Goal: Task Accomplishment & Management: Use online tool/utility

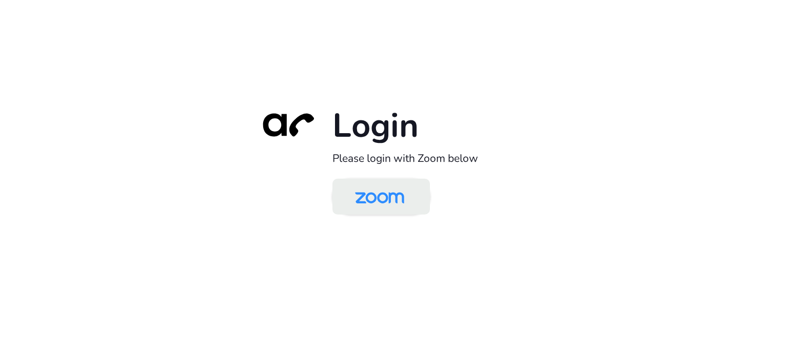
click at [386, 198] on img at bounding box center [379, 197] width 71 height 33
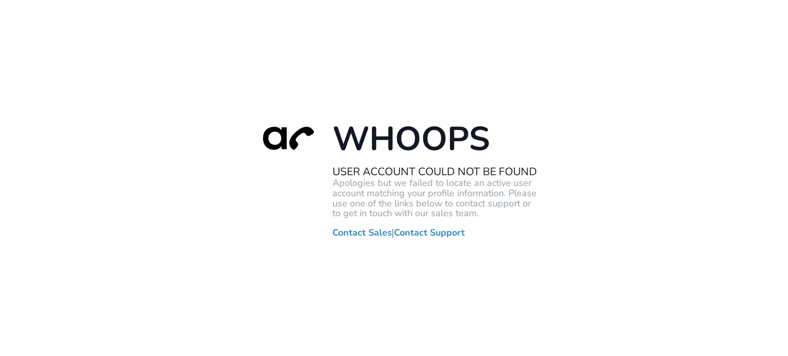
click at [187, 182] on div "Whoops User Account Could Not Be Found Apologies but we failed to locate an act…" at bounding box center [394, 178] width 788 height 356
click at [17, 108] on div "Whoops User Account Could Not Be Found Apologies but we failed to locate an act…" at bounding box center [394, 178] width 788 height 356
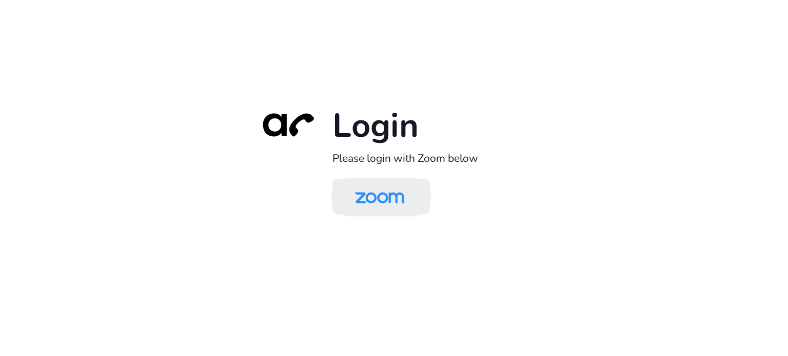
click at [404, 206] on img at bounding box center [379, 197] width 71 height 33
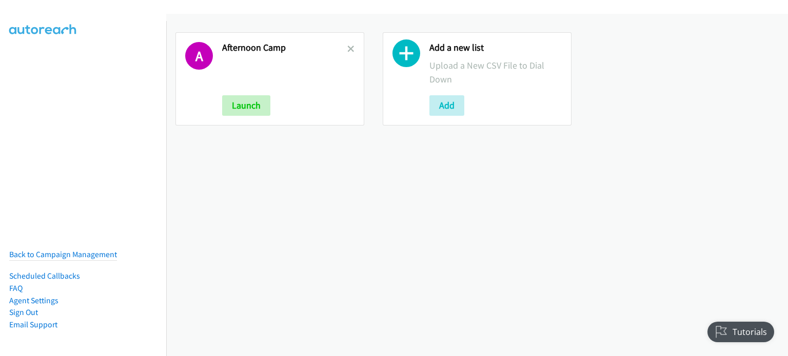
click at [347, 43] on link at bounding box center [350, 49] width 7 height 12
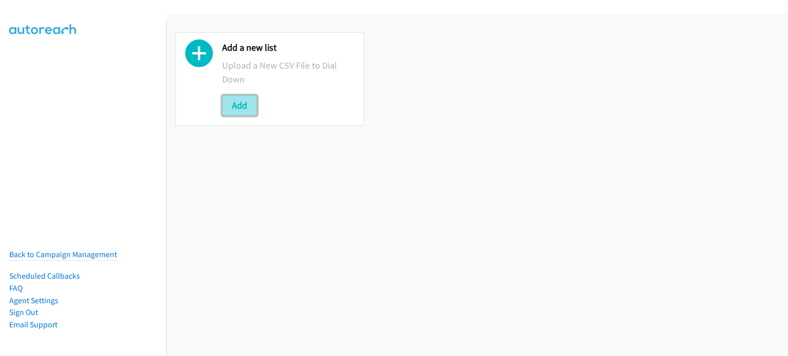
click at [246, 99] on button "Add" at bounding box center [239, 105] width 35 height 21
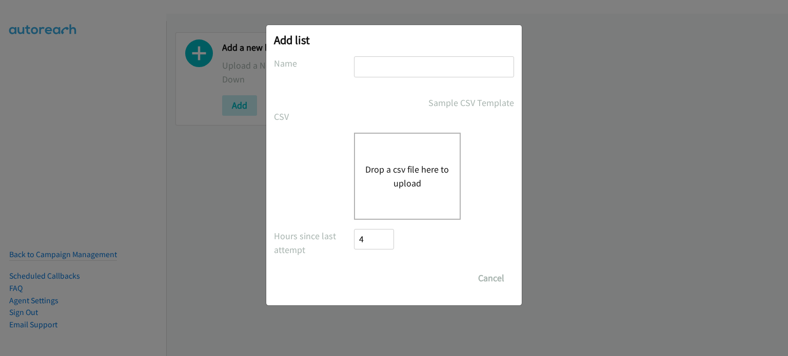
click at [403, 63] on input "text" at bounding box center [434, 66] width 160 height 21
type input "mary"
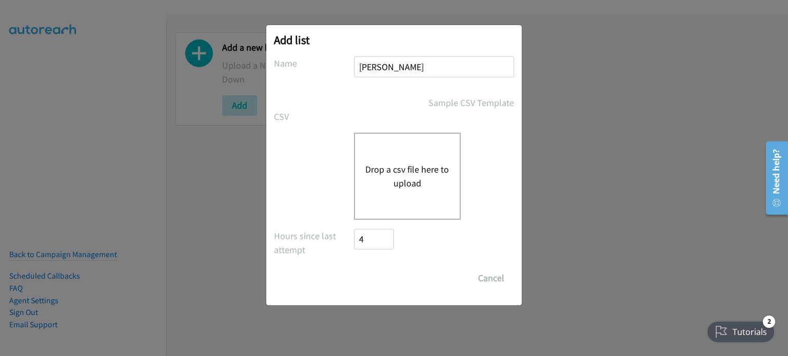
click at [400, 167] on button "Drop a csv file here to upload" at bounding box center [407, 177] width 84 height 28
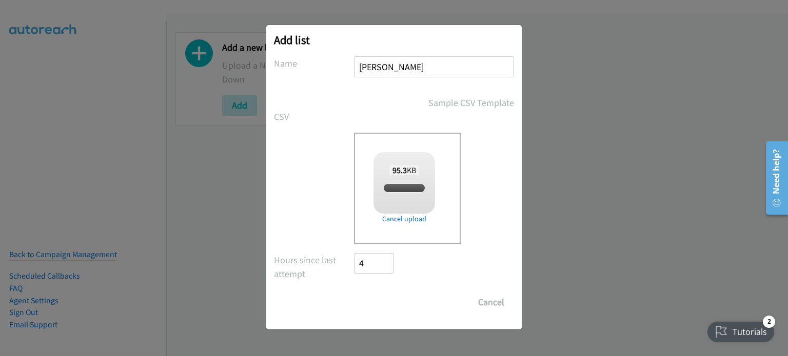
checkbox input "true"
click at [376, 297] on input "Save List" at bounding box center [381, 302] width 54 height 21
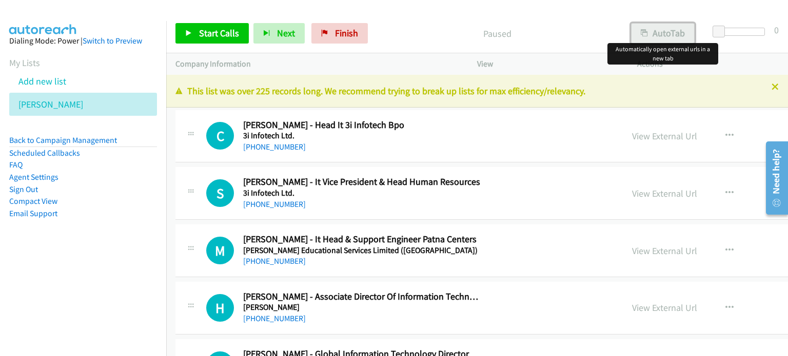
click at [663, 31] on button "AutoTab" at bounding box center [663, 33] width 64 height 21
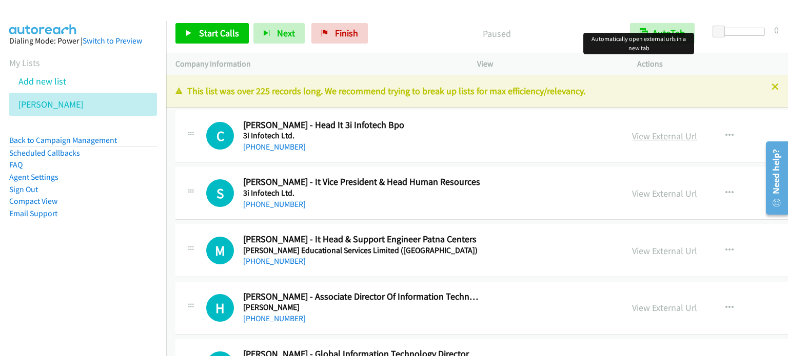
click at [636, 133] on link "View External Url" at bounding box center [664, 136] width 65 height 12
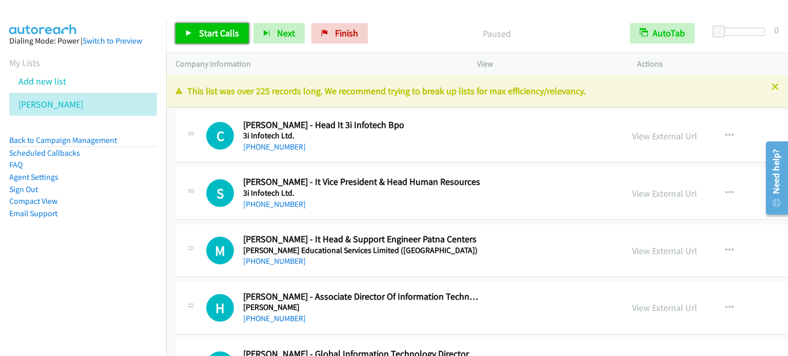
click at [212, 30] on span "Start Calls" at bounding box center [219, 33] width 40 height 12
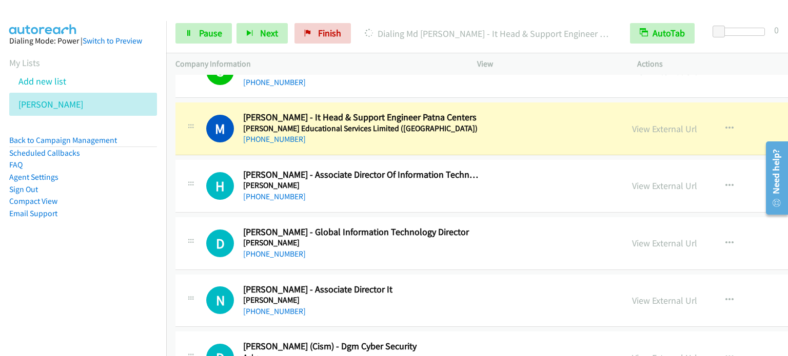
scroll to position [123, 0]
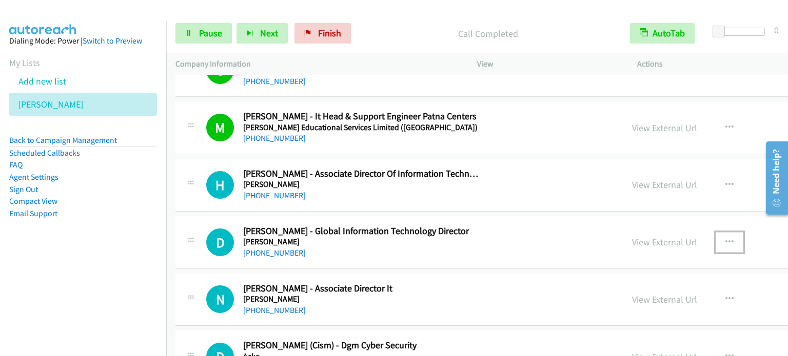
click at [715, 242] on button "button" at bounding box center [729, 242] width 28 height 21
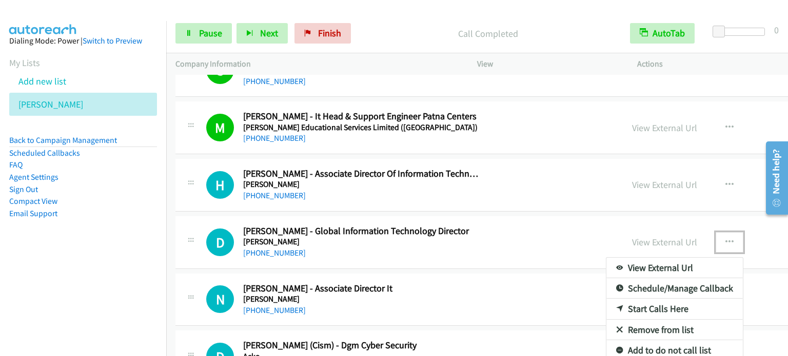
drag, startPoint x: 619, startPoint y: 308, endPoint x: 357, endPoint y: 161, distance: 300.5
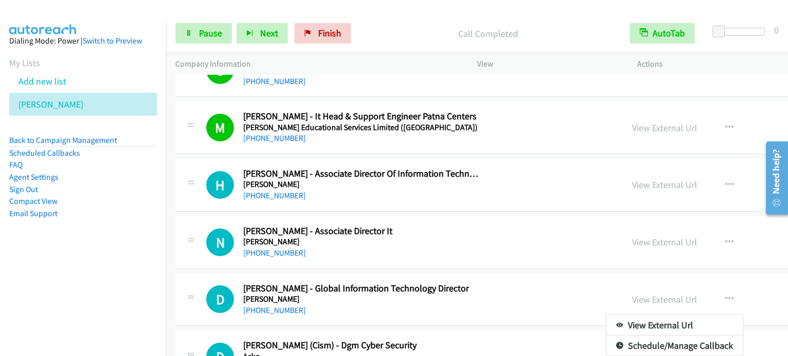
click at [738, 327] on div at bounding box center [394, 178] width 788 height 356
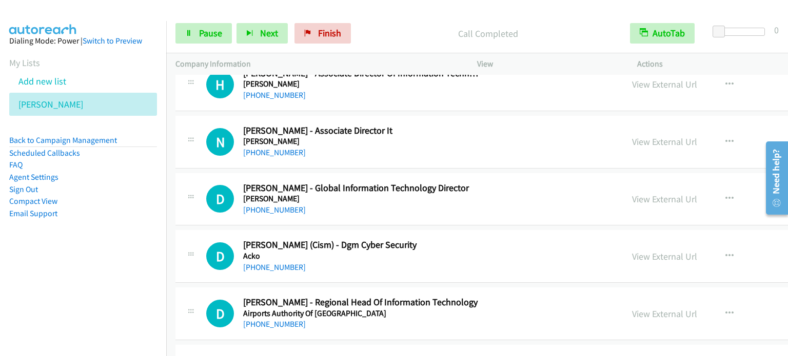
scroll to position [246, 0]
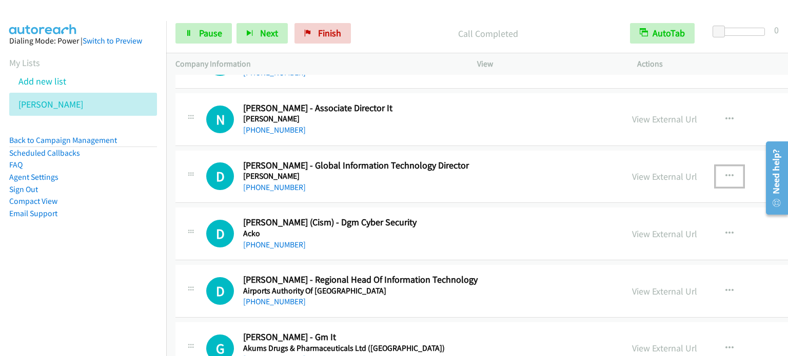
click at [725, 172] on icon "button" at bounding box center [729, 176] width 8 height 8
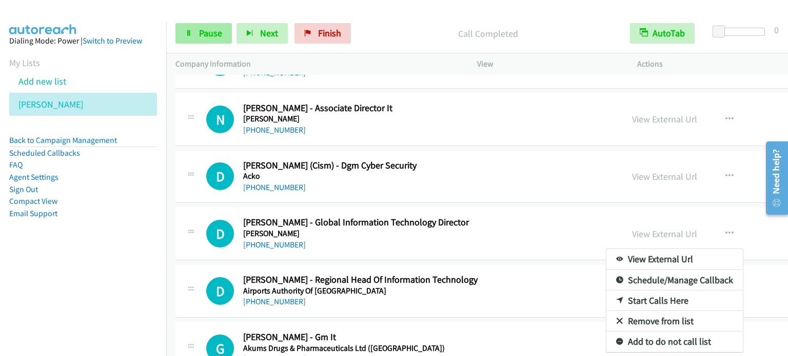
click at [206, 37] on div at bounding box center [394, 178] width 788 height 356
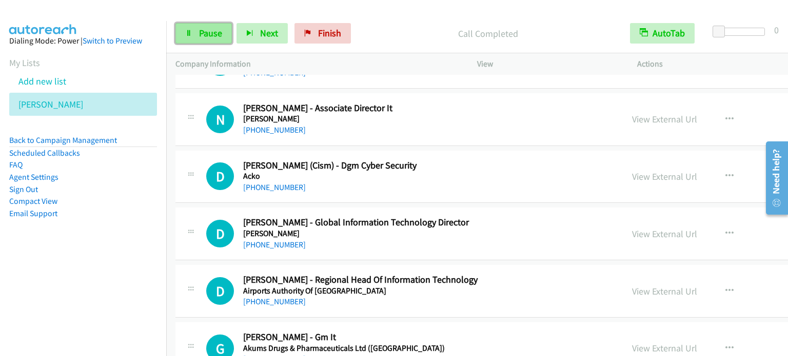
click at [207, 37] on span "Pause" at bounding box center [210, 33] width 23 height 12
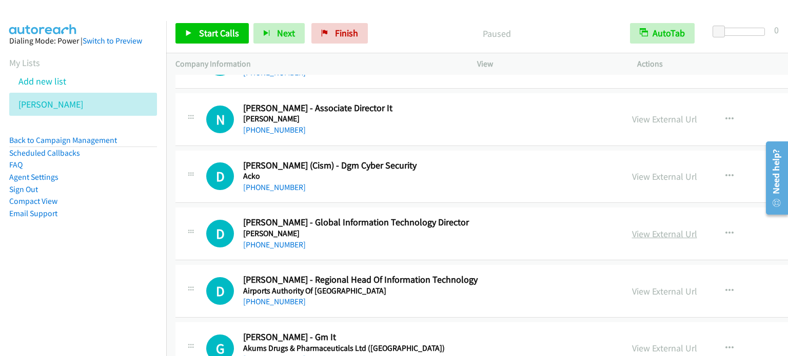
click at [635, 235] on link "View External Url" at bounding box center [664, 234] width 65 height 12
click at [632, 291] on link "View External Url" at bounding box center [664, 292] width 65 height 12
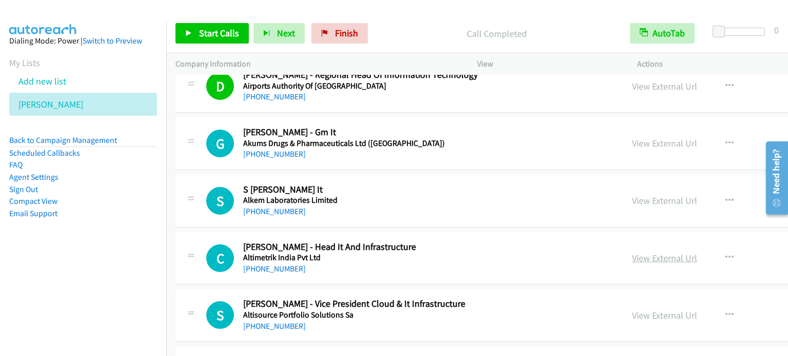
click at [632, 256] on link "View External Url" at bounding box center [664, 258] width 65 height 12
click at [637, 314] on link "View External Url" at bounding box center [664, 316] width 65 height 12
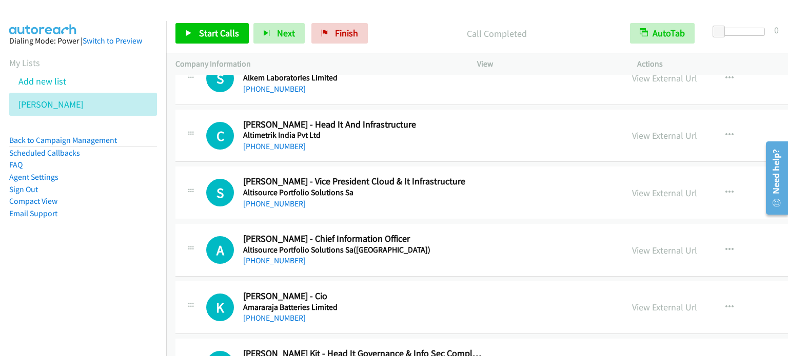
scroll to position [574, 0]
click at [641, 248] on link "View External Url" at bounding box center [664, 250] width 65 height 12
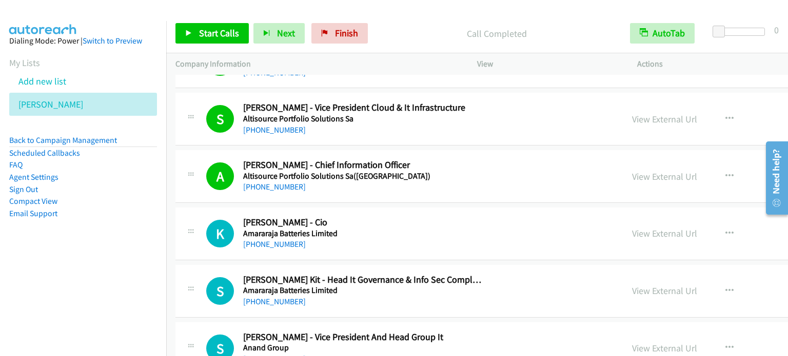
scroll to position [677, 0]
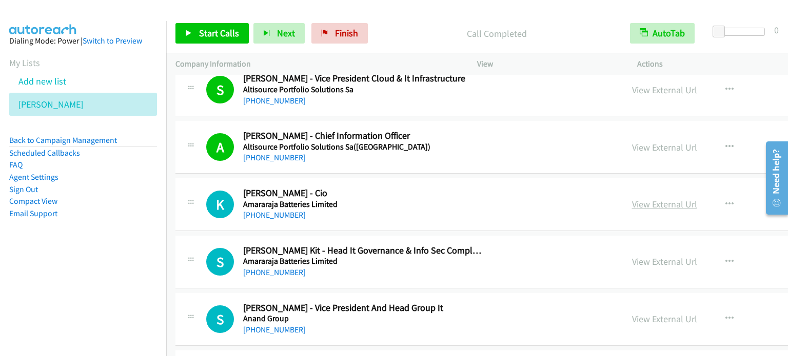
click at [644, 203] on link "View External Url" at bounding box center [664, 204] width 65 height 12
click at [640, 256] on link "View External Url" at bounding box center [664, 262] width 65 height 12
click at [632, 316] on link "View External Url" at bounding box center [664, 319] width 65 height 12
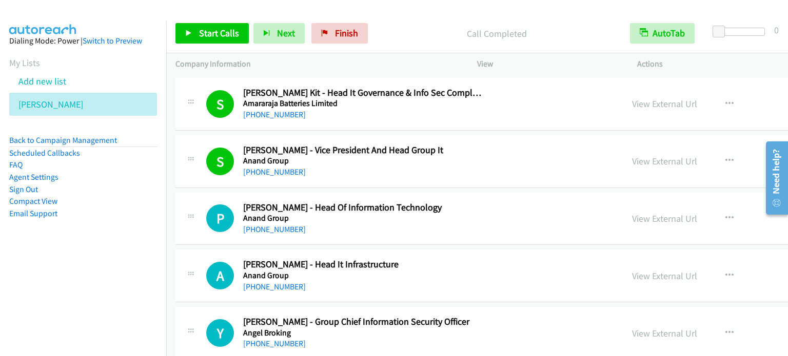
scroll to position [841, 0]
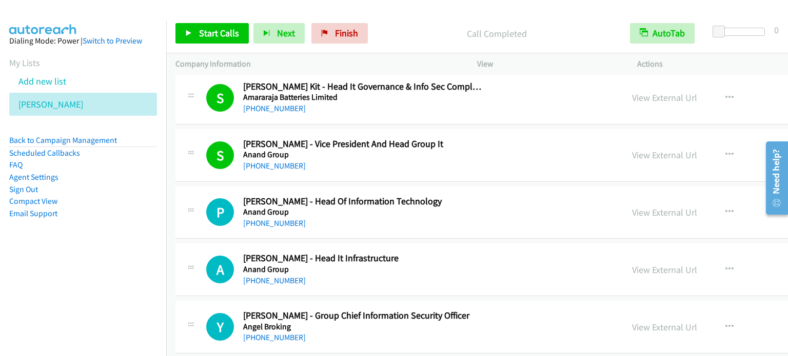
drag, startPoint x: 620, startPoint y: 208, endPoint x: 569, endPoint y: 355, distance: 155.8
click at [632, 207] on link "View External Url" at bounding box center [664, 213] width 65 height 12
click at [632, 268] on link "View External Url" at bounding box center [664, 270] width 65 height 12
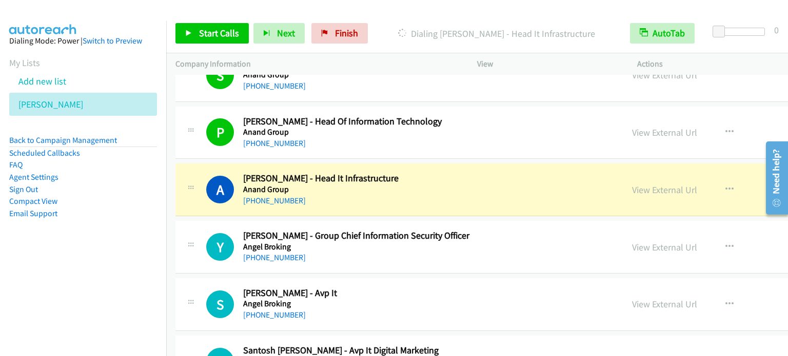
scroll to position [923, 0]
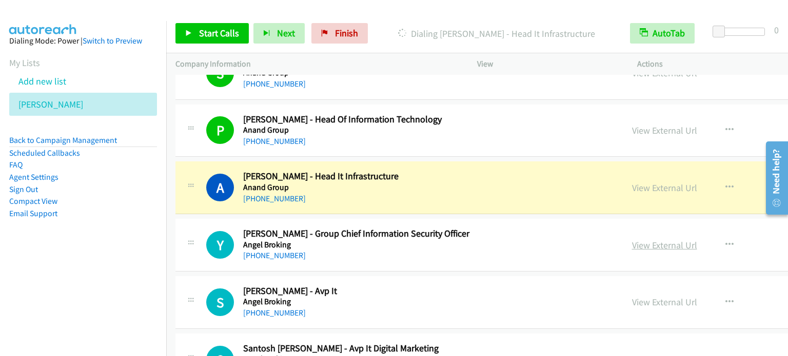
click at [651, 242] on link "View External Url" at bounding box center [664, 245] width 65 height 12
click at [636, 299] on link "View External Url" at bounding box center [664, 302] width 65 height 12
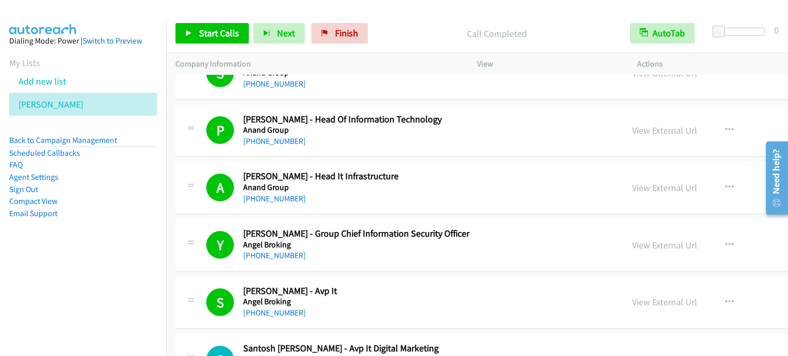
scroll to position [1128, 0]
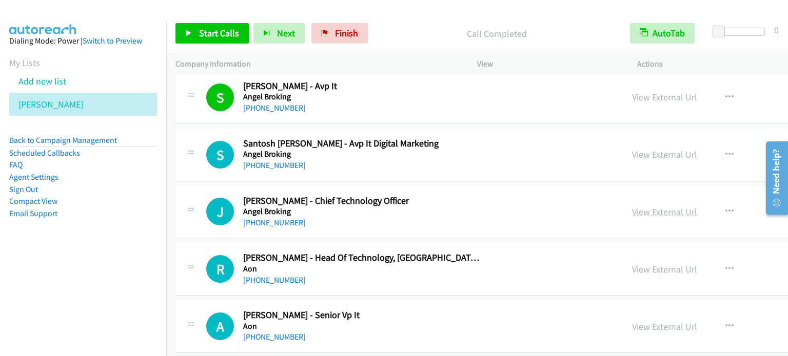
click at [632, 209] on link "View External Url" at bounding box center [664, 212] width 65 height 12
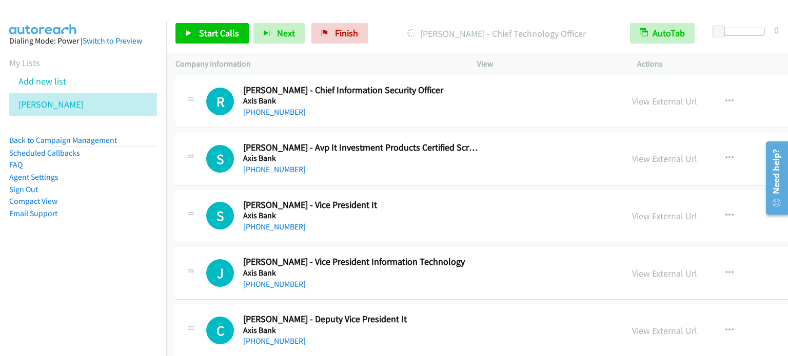
scroll to position [3384, 0]
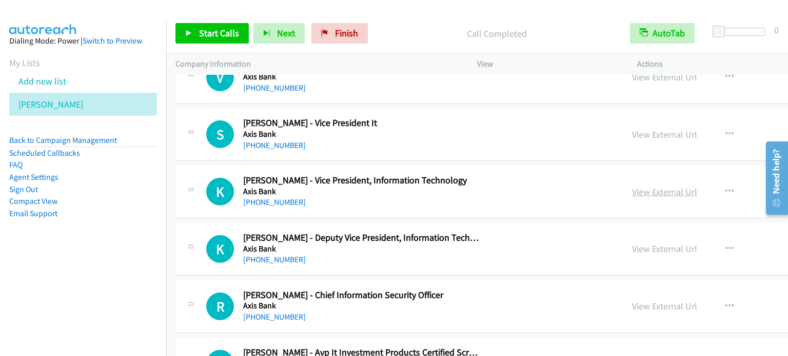
click at [632, 186] on link "View External Url" at bounding box center [664, 192] width 65 height 12
click at [632, 129] on link "View External Url" at bounding box center [664, 135] width 65 height 12
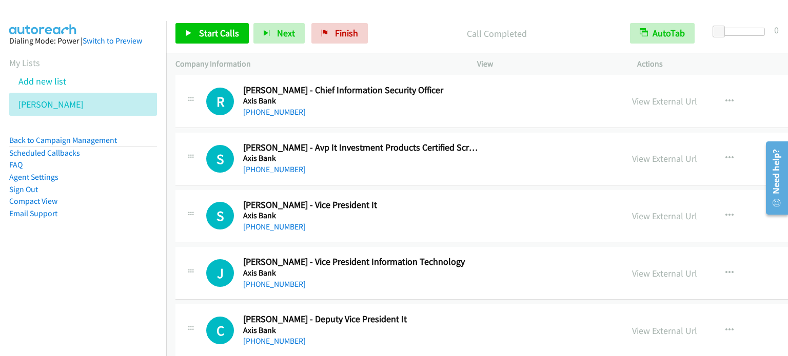
drag, startPoint x: 644, startPoint y: 95, endPoint x: 402, endPoint y: 5, distance: 258.3
click at [632, 95] on link "View External Url" at bounding box center [664, 101] width 65 height 12
click at [632, 210] on link "View External Url" at bounding box center [664, 216] width 65 height 12
